Goal: Information Seeking & Learning: Check status

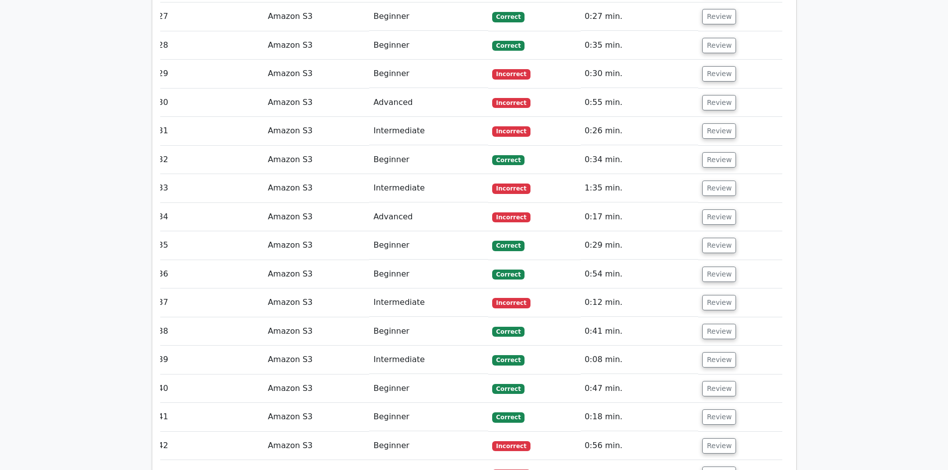
scroll to position [4179, 0]
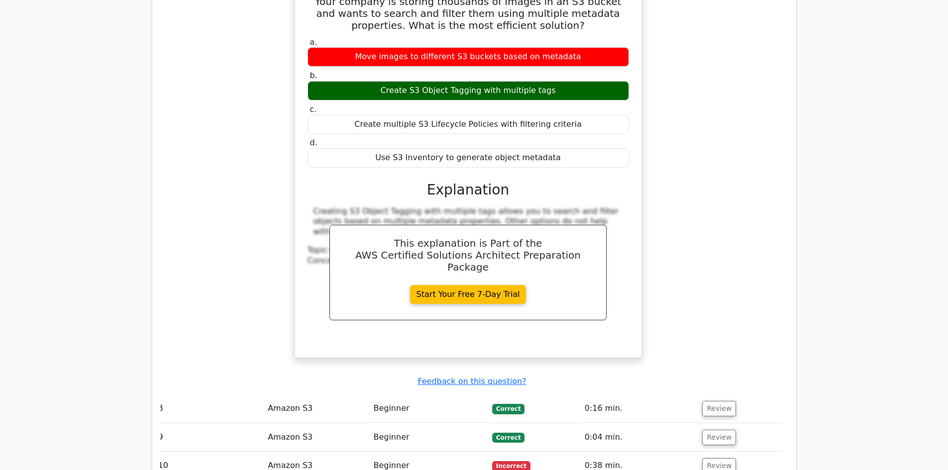
scroll to position [1990, 0]
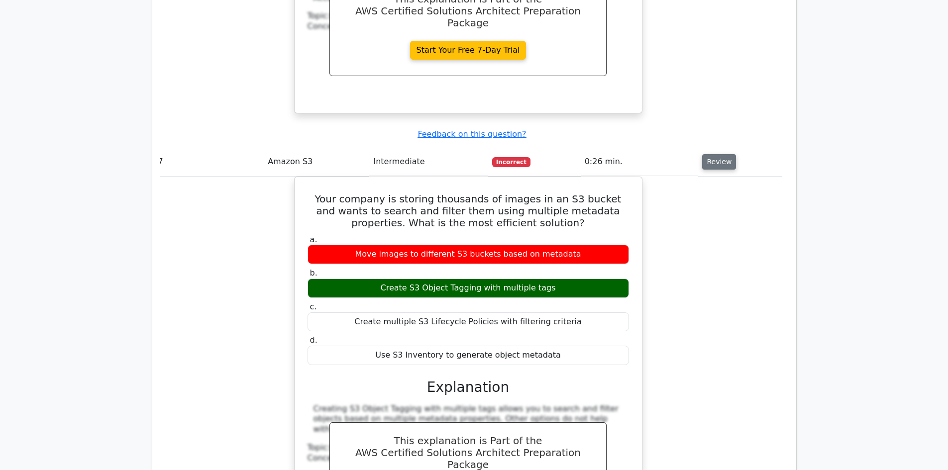
click at [703, 154] on button "Review" at bounding box center [719, 161] width 34 height 15
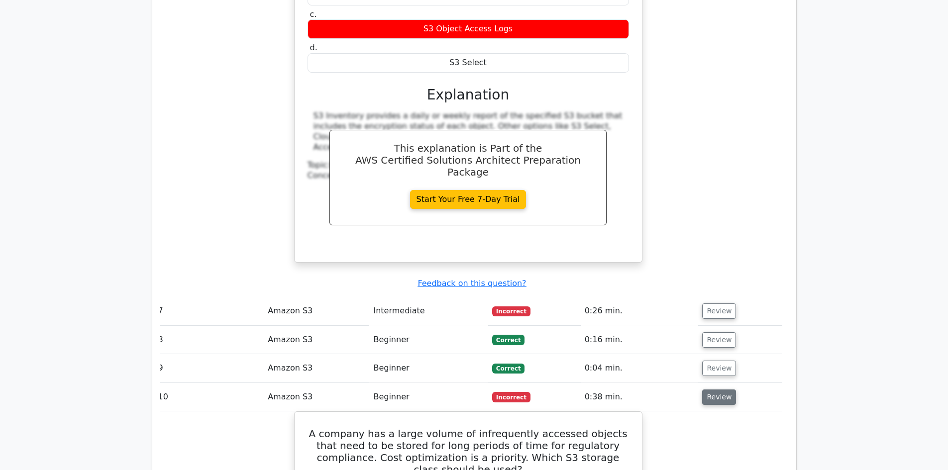
click at [707, 390] on button "Review" at bounding box center [719, 397] width 34 height 15
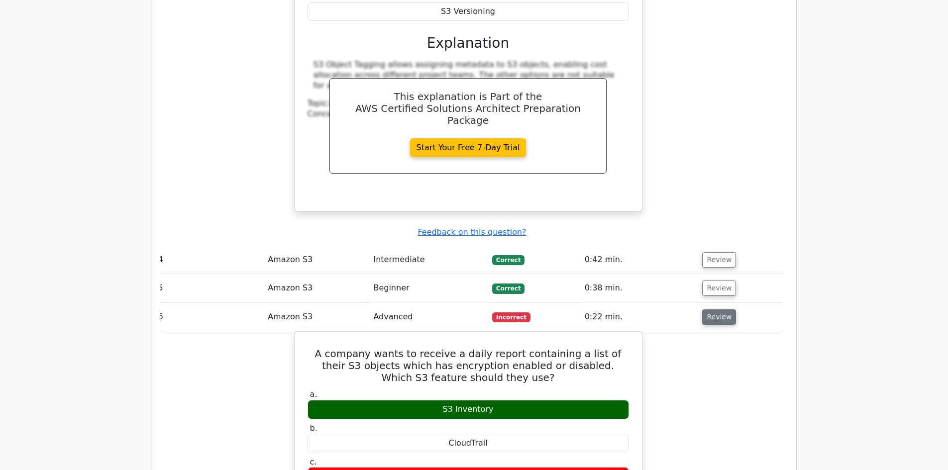
click at [712, 309] on button "Review" at bounding box center [719, 316] width 34 height 15
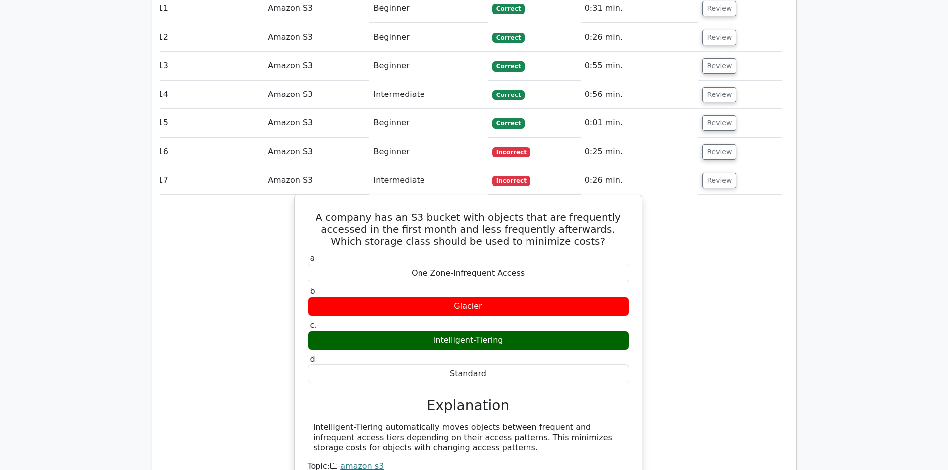
scroll to position [1791, 0]
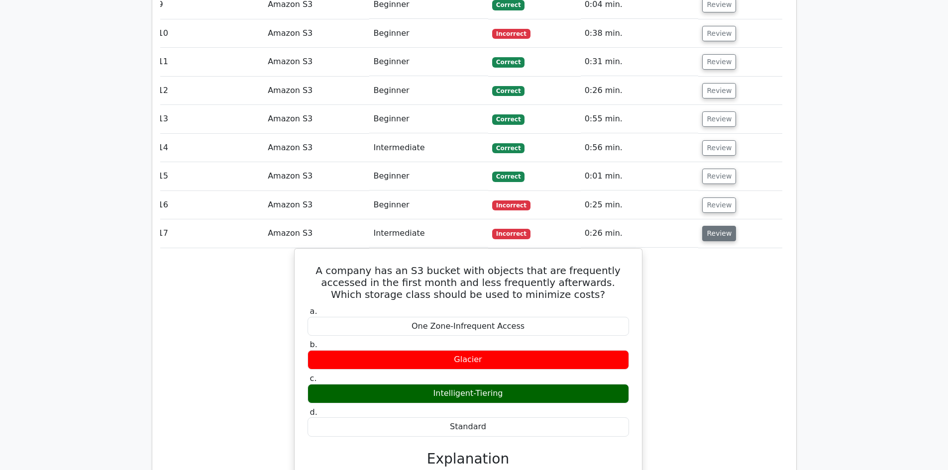
click at [711, 226] on button "Review" at bounding box center [719, 233] width 34 height 15
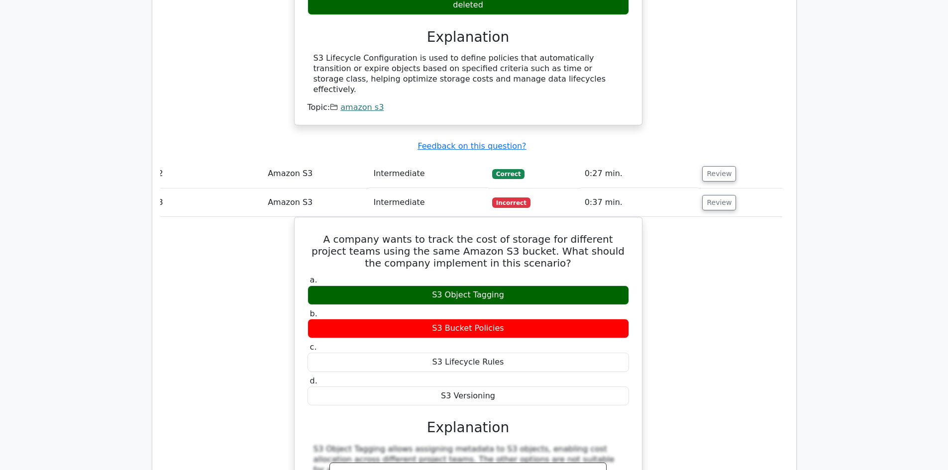
scroll to position [945, 0]
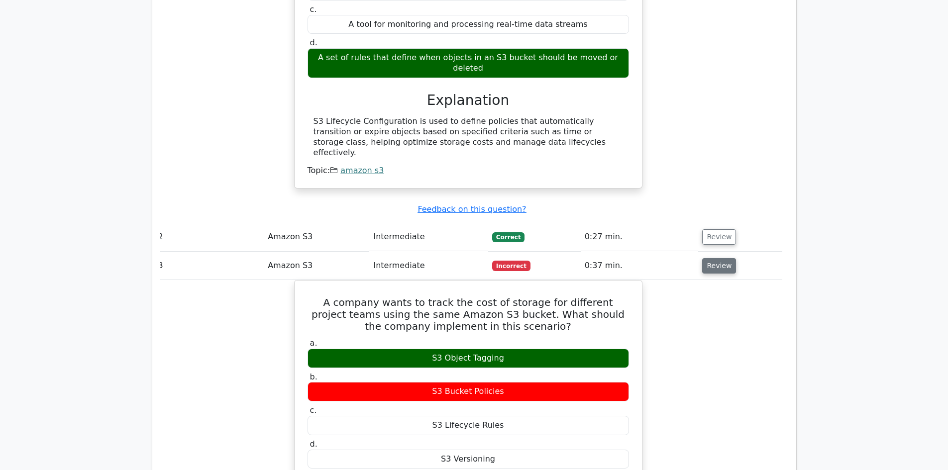
click at [711, 258] on button "Review" at bounding box center [719, 265] width 34 height 15
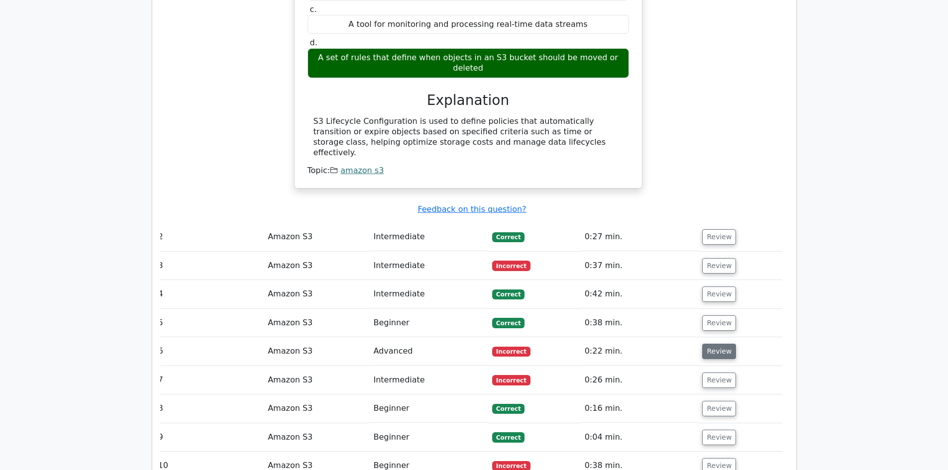
click at [711, 344] on button "Review" at bounding box center [719, 351] width 34 height 15
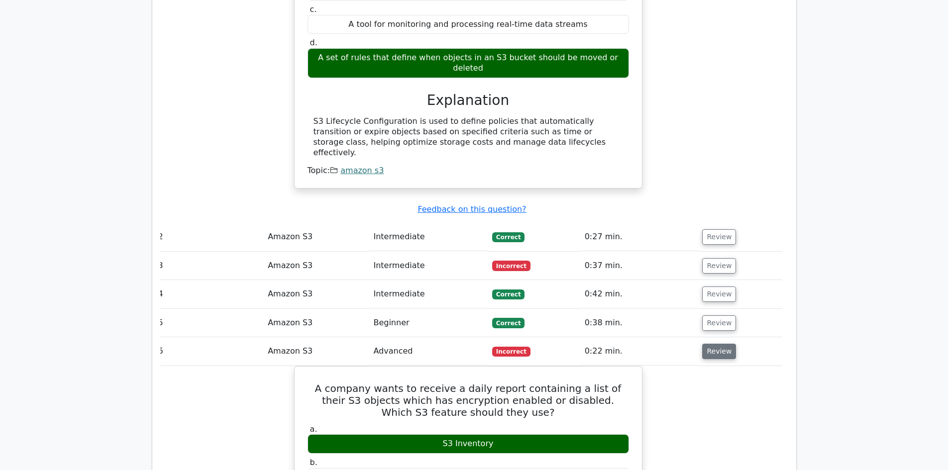
click at [719, 344] on button "Review" at bounding box center [719, 351] width 34 height 15
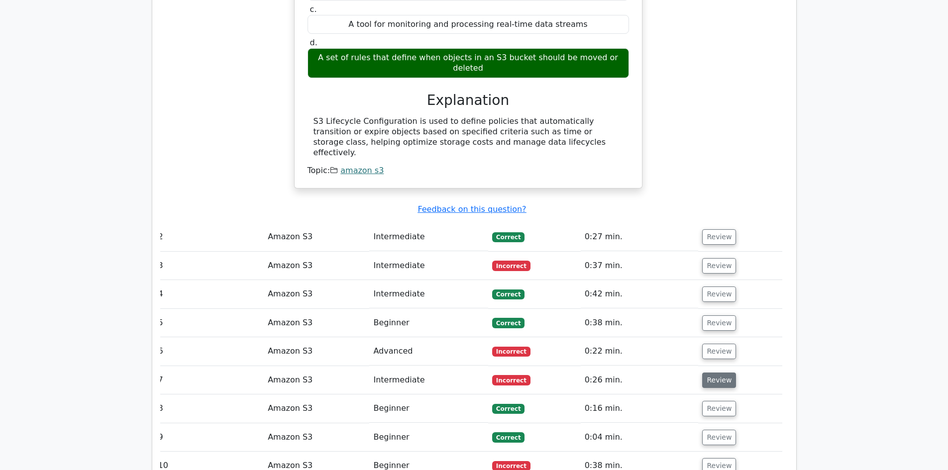
click at [710, 373] on button "Review" at bounding box center [719, 380] width 34 height 15
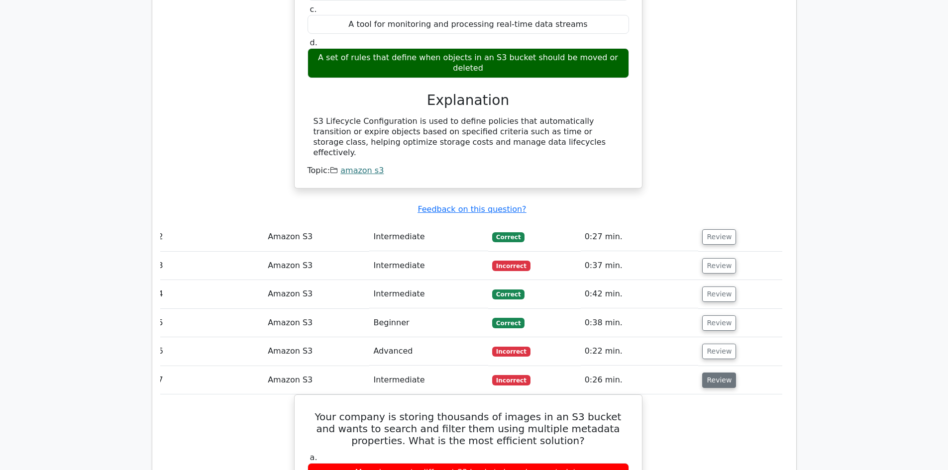
click at [709, 373] on button "Review" at bounding box center [719, 380] width 34 height 15
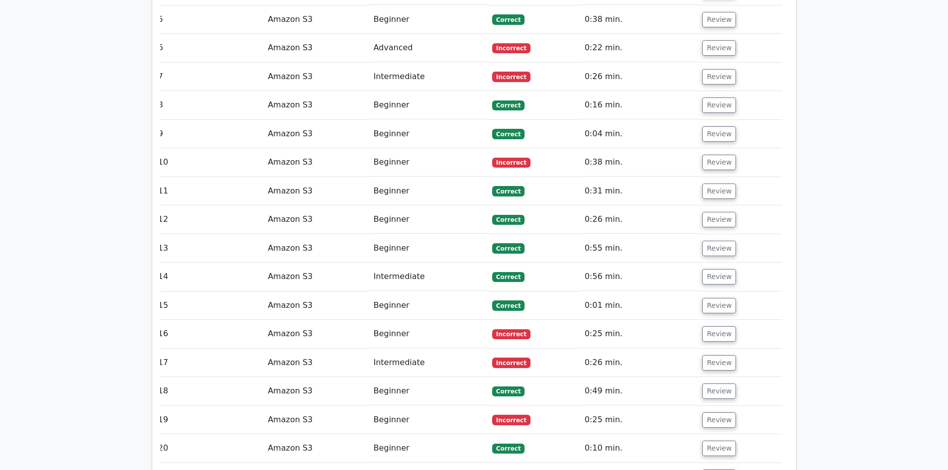
scroll to position [1393, 0]
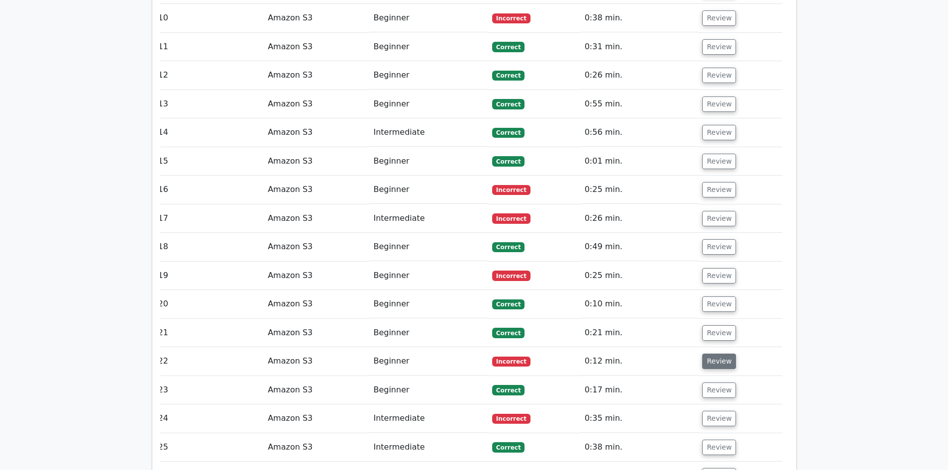
click at [706, 354] on button "Review" at bounding box center [719, 361] width 34 height 15
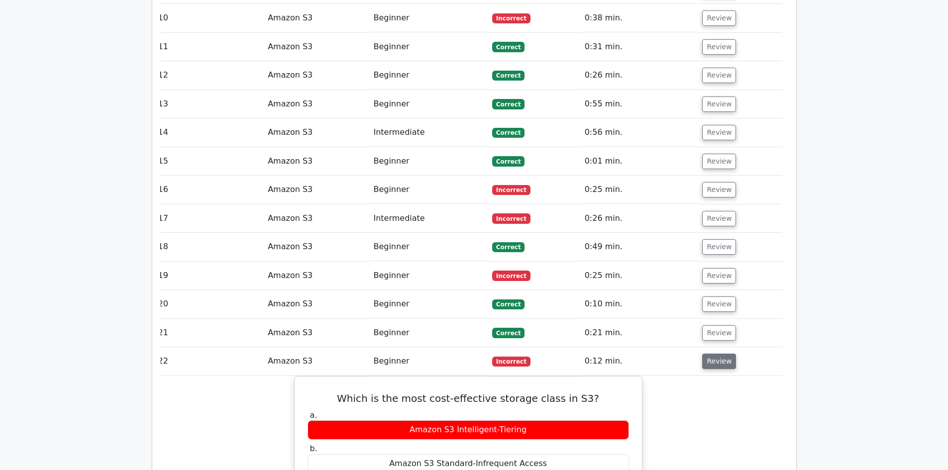
click at [706, 354] on button "Review" at bounding box center [719, 361] width 34 height 15
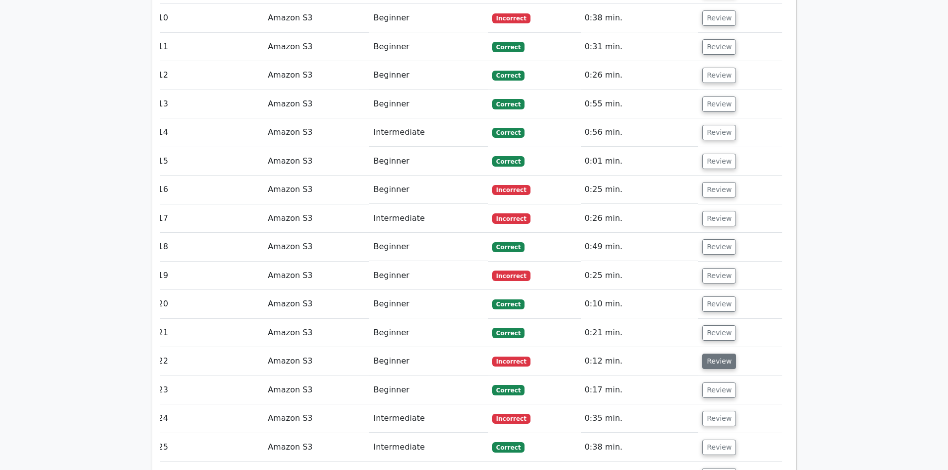
click at [707, 354] on button "Review" at bounding box center [719, 361] width 34 height 15
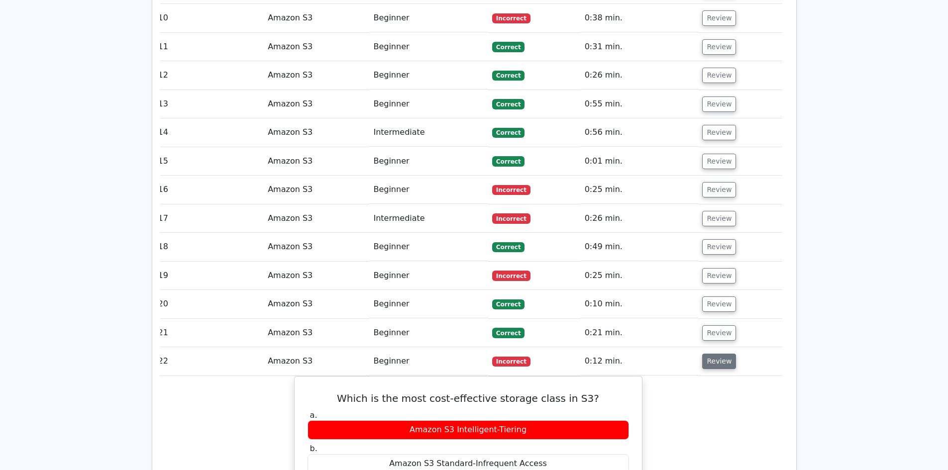
click at [709, 354] on button "Review" at bounding box center [719, 361] width 34 height 15
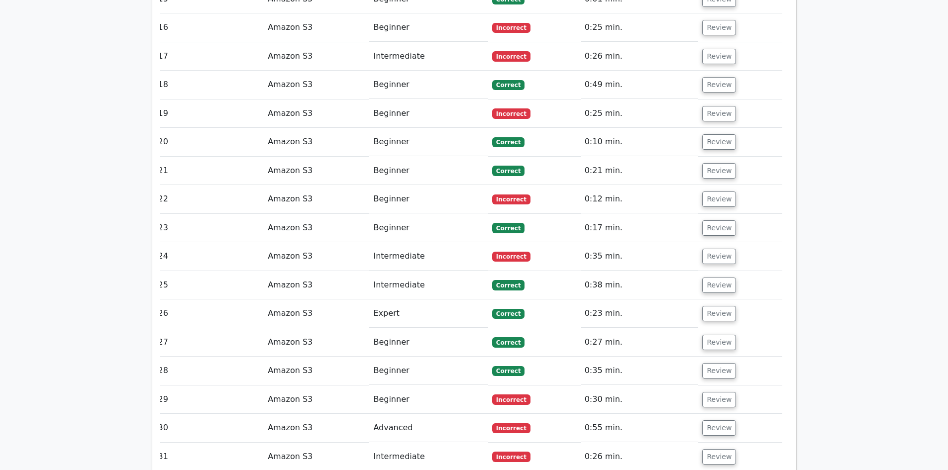
scroll to position [1791, 0]
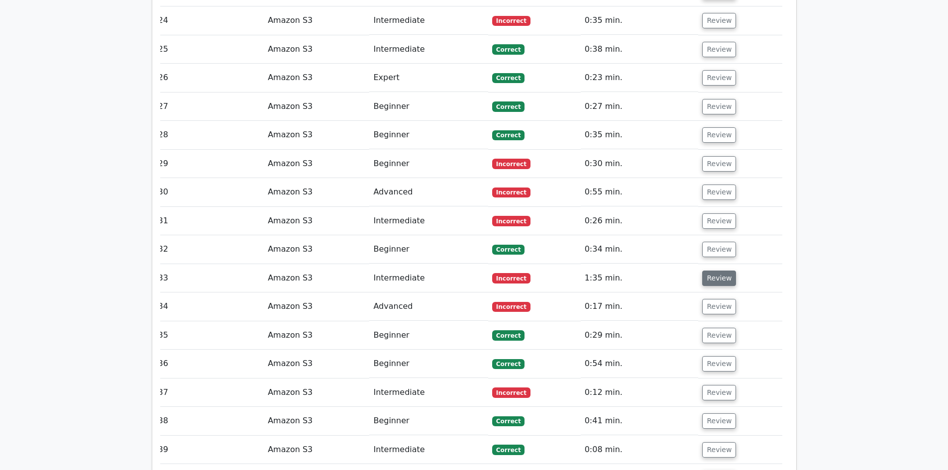
click at [718, 271] on button "Review" at bounding box center [719, 278] width 34 height 15
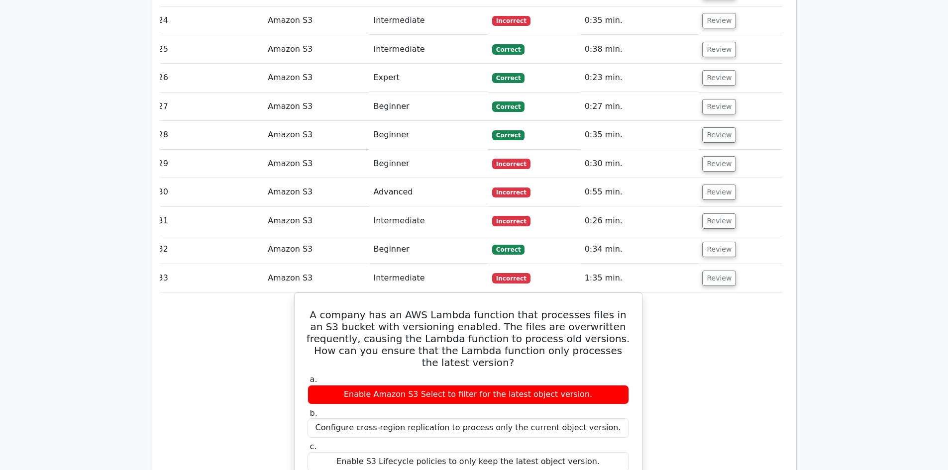
click at [717, 264] on td "Review" at bounding box center [740, 278] width 84 height 28
click at [716, 271] on button "Review" at bounding box center [719, 278] width 34 height 15
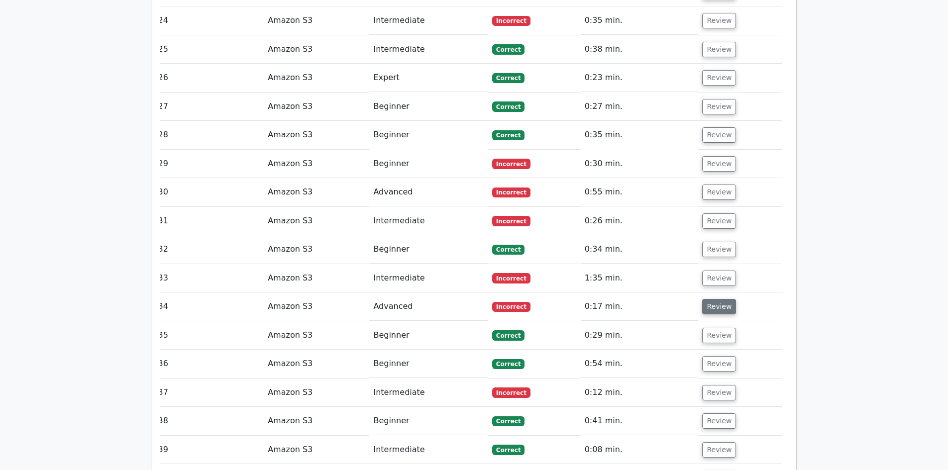
click at [714, 299] on button "Review" at bounding box center [719, 306] width 34 height 15
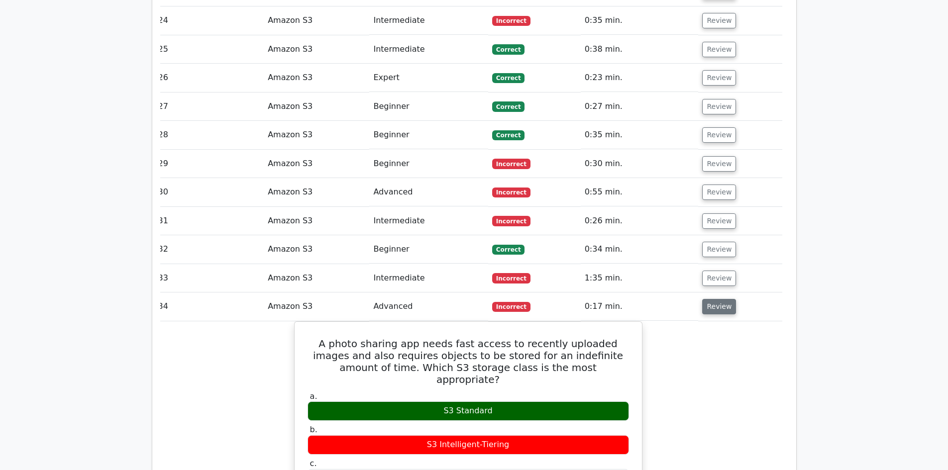
click at [714, 299] on button "Review" at bounding box center [719, 306] width 34 height 15
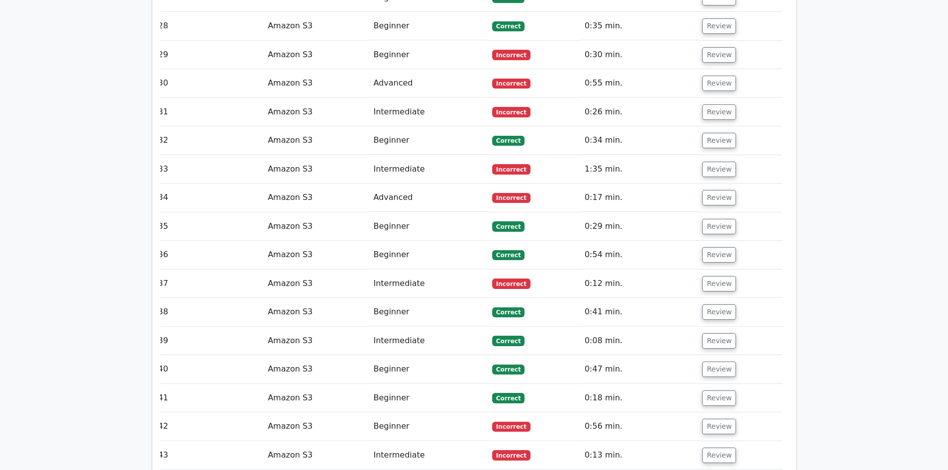
scroll to position [1990, 0]
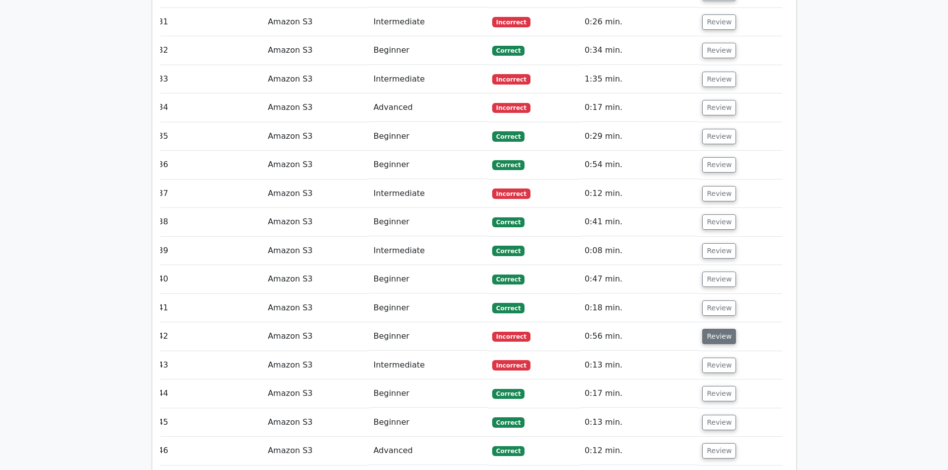
click at [714, 329] on button "Review" at bounding box center [719, 336] width 34 height 15
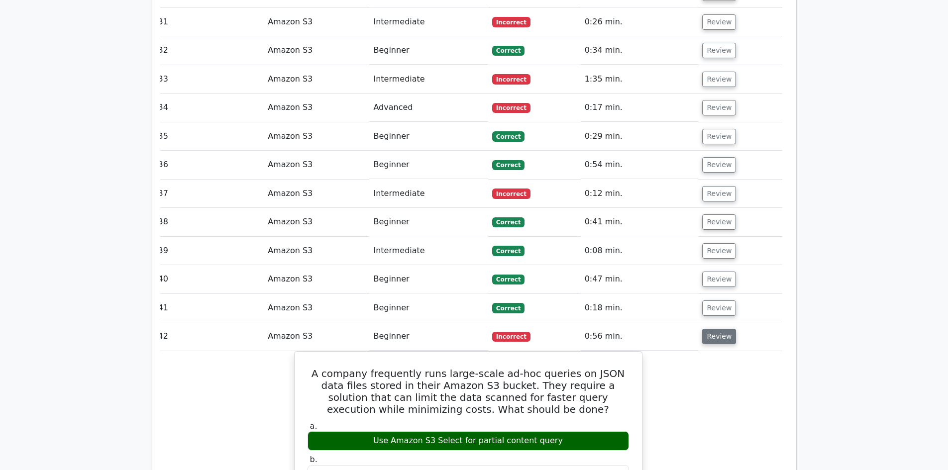
click at [714, 329] on button "Review" at bounding box center [719, 336] width 34 height 15
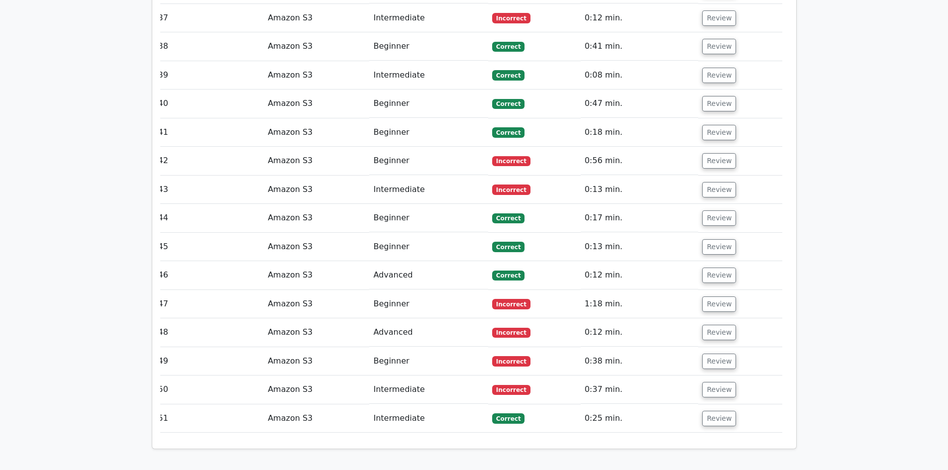
scroll to position [2338, 0]
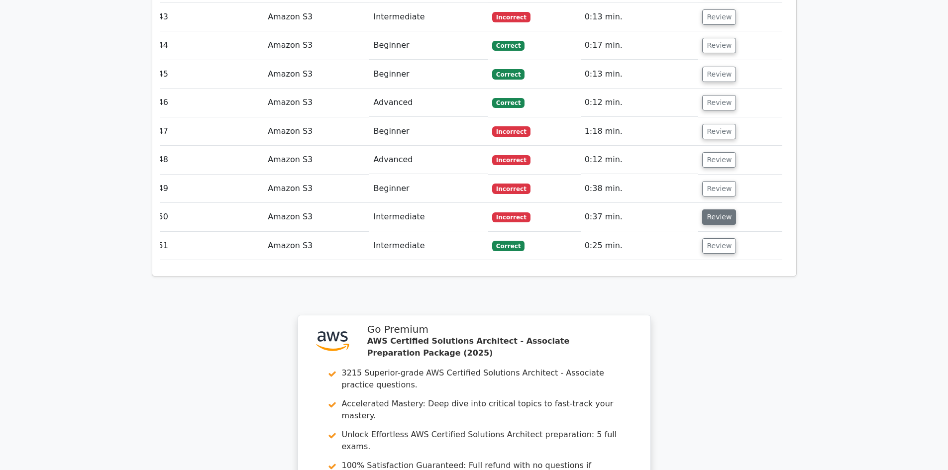
click at [702, 209] on button "Review" at bounding box center [719, 216] width 34 height 15
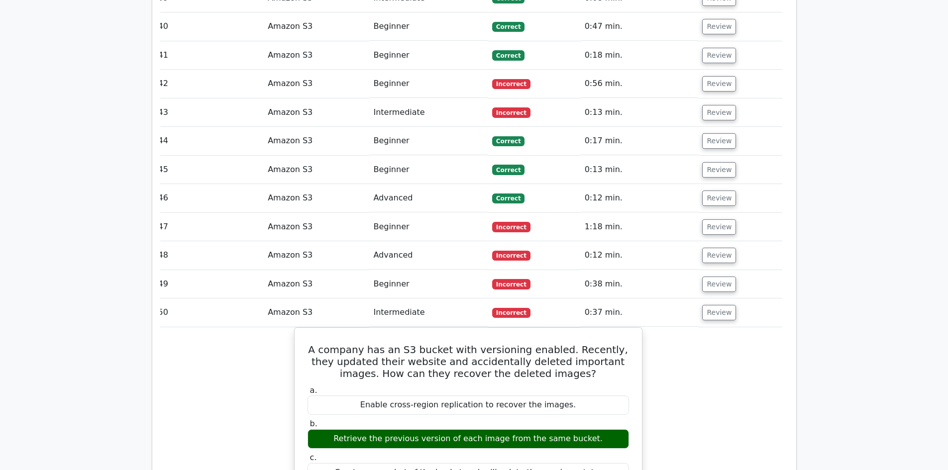
scroll to position [2239, 0]
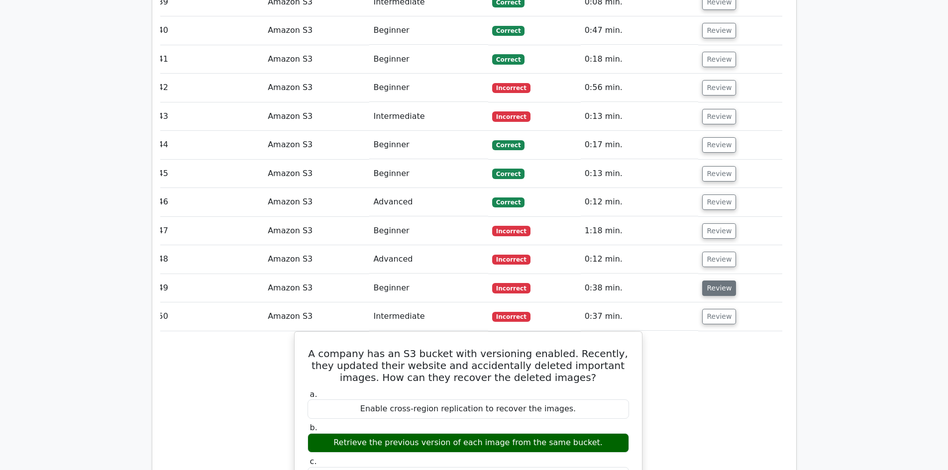
click at [706, 281] on button "Review" at bounding box center [719, 288] width 34 height 15
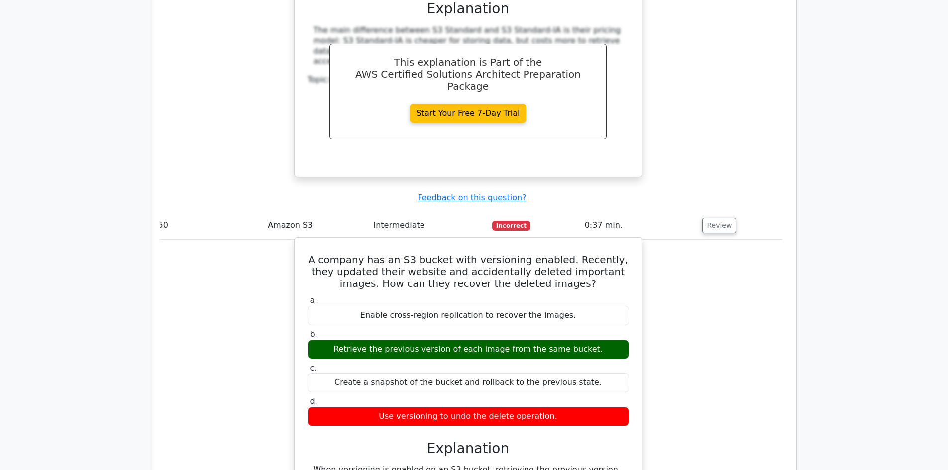
scroll to position [2786, 0]
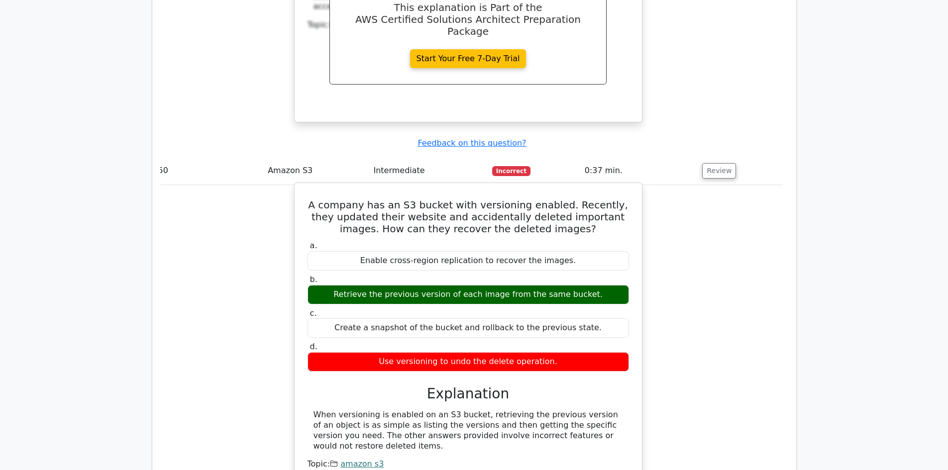
click at [494, 239] on div "a. Enable cross-region replication to recover the images. b. Retrieve the previ…" at bounding box center [467, 306] width 333 height 134
drag, startPoint x: 528, startPoint y: 217, endPoint x: 553, endPoint y: 209, distance: 26.6
click at [528, 285] on div "Retrieve the previous version of each image from the same bucket." at bounding box center [467, 294] width 321 height 19
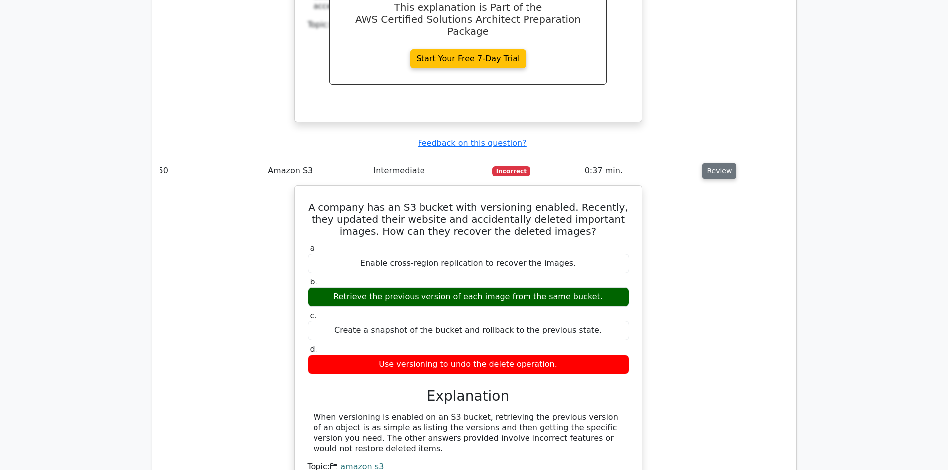
click at [712, 163] on button "Review" at bounding box center [719, 170] width 34 height 15
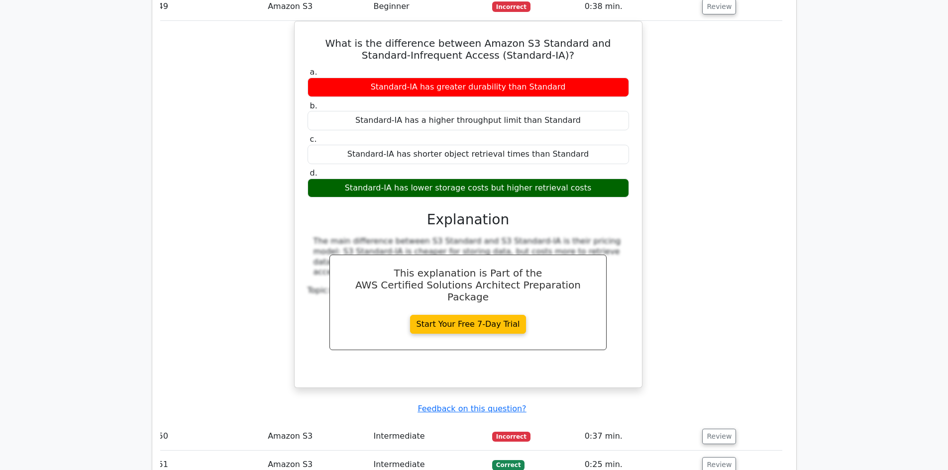
scroll to position [2587, 0]
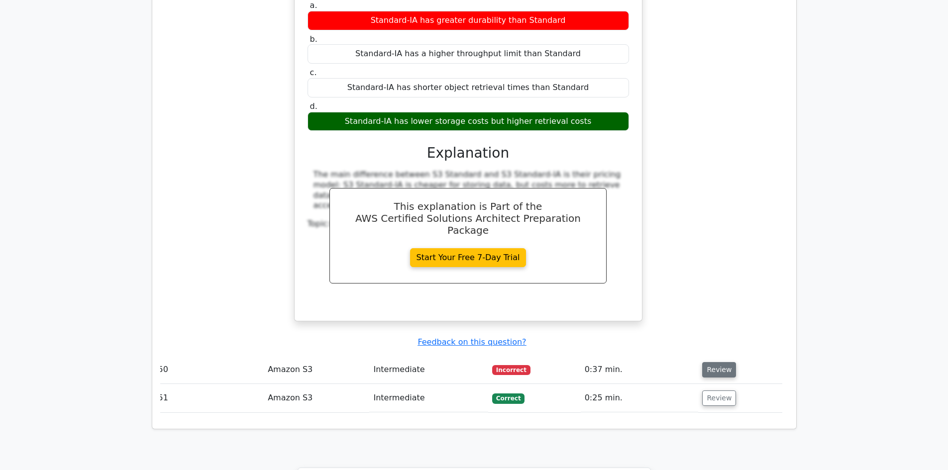
click at [702, 362] on button "Review" at bounding box center [719, 369] width 34 height 15
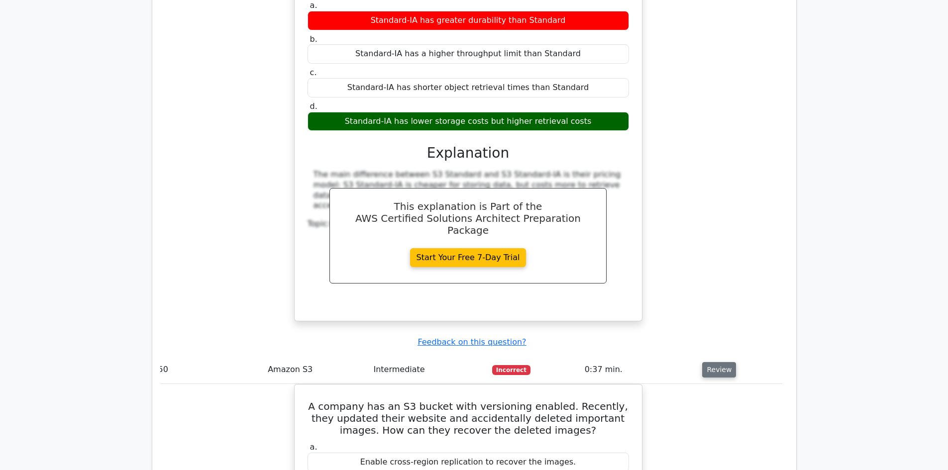
click at [705, 362] on button "Review" at bounding box center [719, 369] width 34 height 15
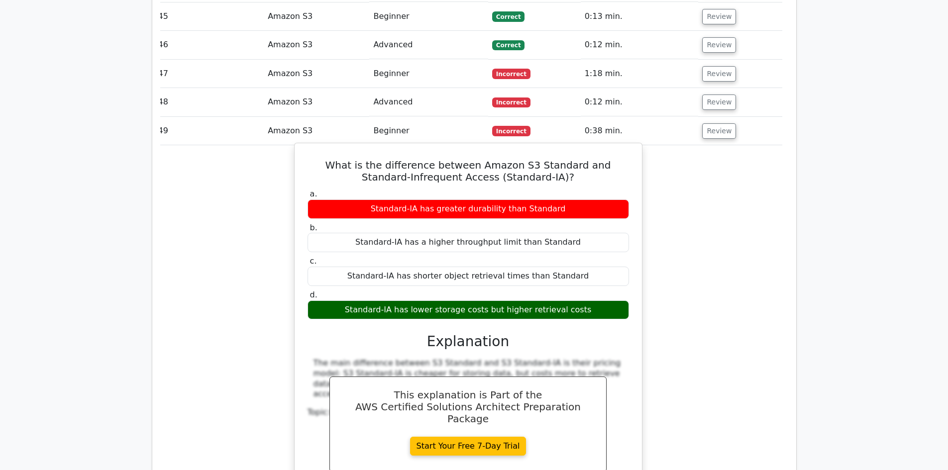
scroll to position [2338, 0]
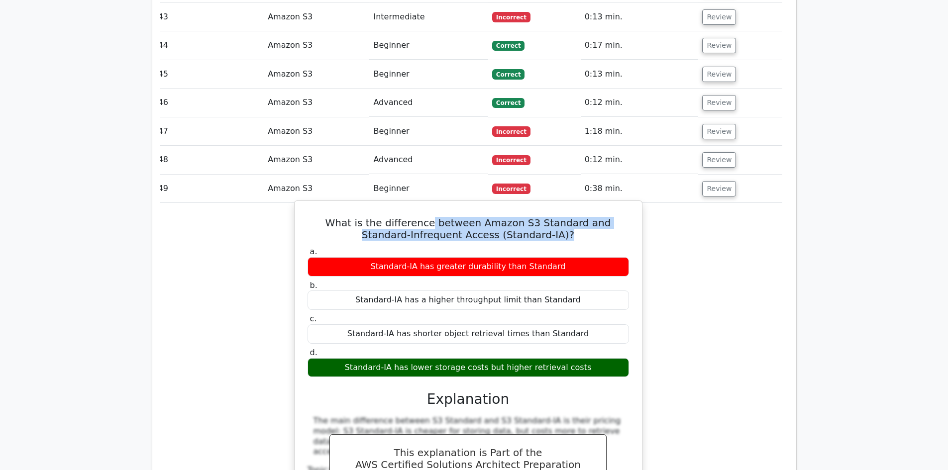
drag, startPoint x: 415, startPoint y: 147, endPoint x: 556, endPoint y: 161, distance: 141.4
click at [552, 205] on div "What is the difference between Amazon S3 Standard and Standard-Infrequent Acces…" at bounding box center [467, 384] width 339 height 358
click at [572, 205] on div "What is the difference between Amazon S3 Standard and Standard-Infrequent Acces…" at bounding box center [467, 384] width 339 height 358
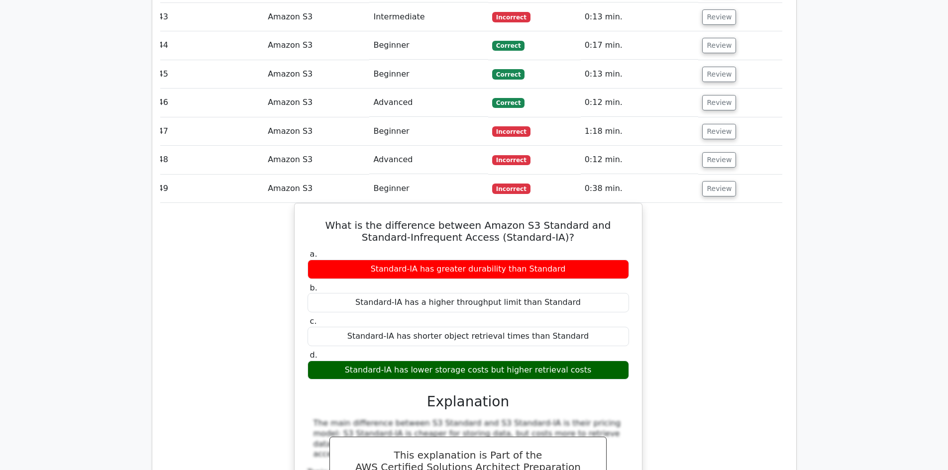
click at [751, 175] on td "Review" at bounding box center [740, 189] width 84 height 28
click at [728, 175] on td "Review" at bounding box center [740, 189] width 84 height 28
click at [721, 181] on button "Review" at bounding box center [719, 188] width 34 height 15
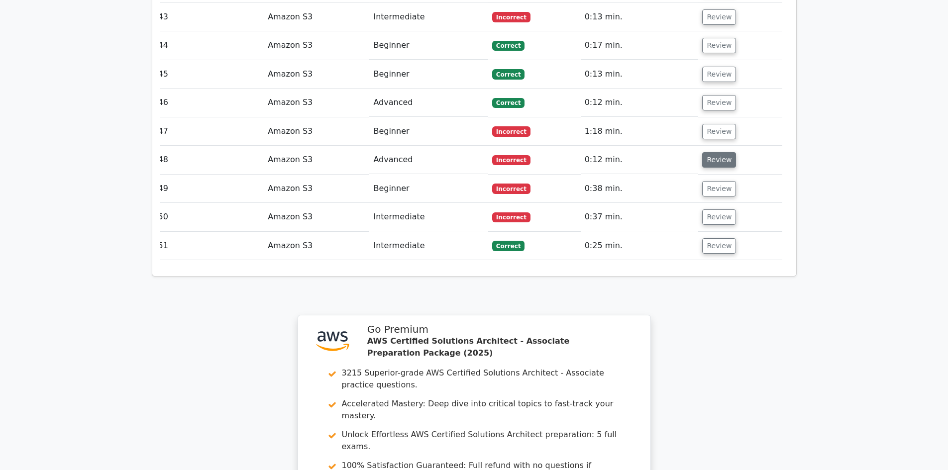
click at [708, 152] on button "Review" at bounding box center [719, 159] width 34 height 15
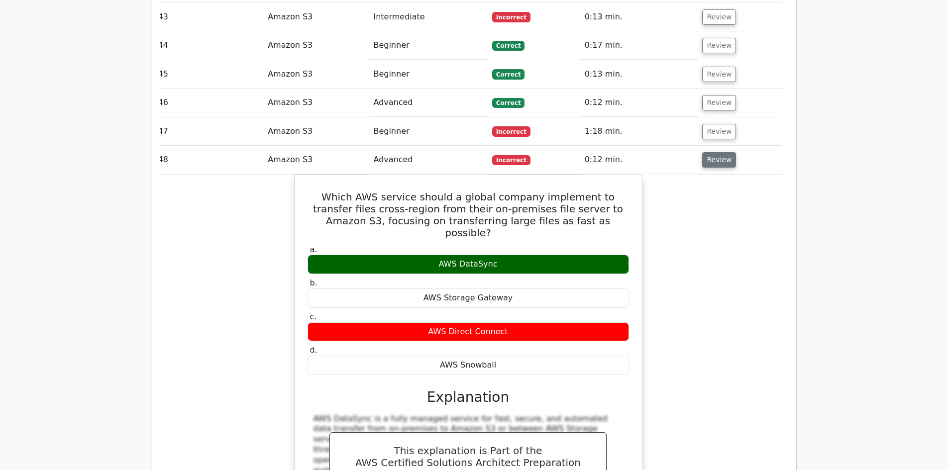
click at [703, 152] on button "Review" at bounding box center [719, 159] width 34 height 15
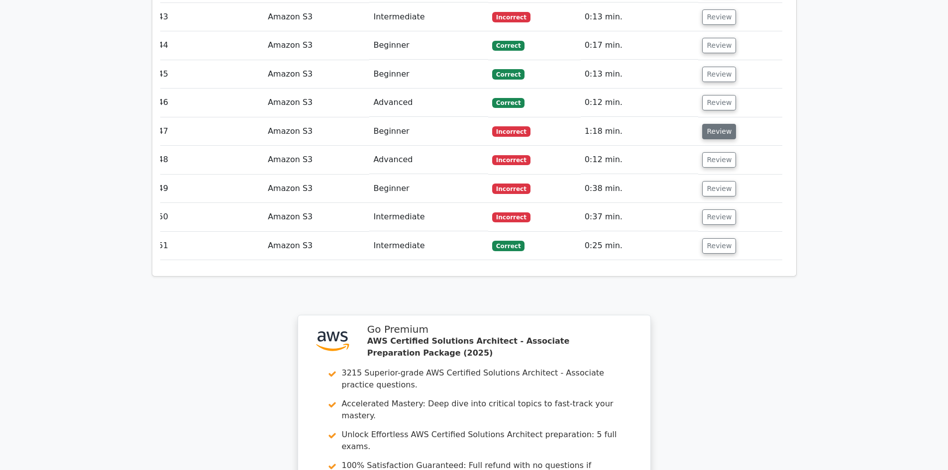
click at [706, 124] on button "Review" at bounding box center [719, 131] width 34 height 15
